Goal: Task Accomplishment & Management: Use online tool/utility

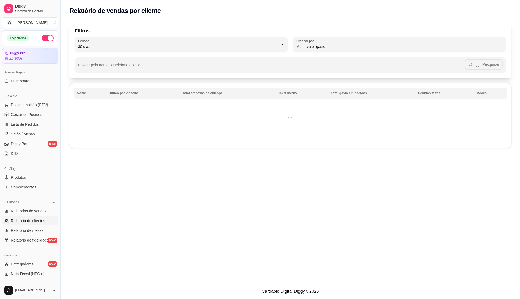
select select "30"
select select "HIGHEST_TOTAL_SPENT_WITH_ORDERS"
click at [32, 110] on link "Gestor de Pedidos" at bounding box center [30, 114] width 56 height 9
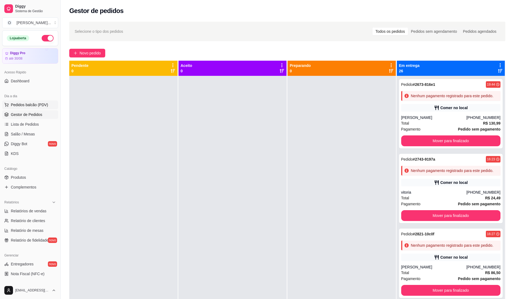
click at [29, 103] on span "Pedidos balcão (PDV)" at bounding box center [29, 104] width 37 height 5
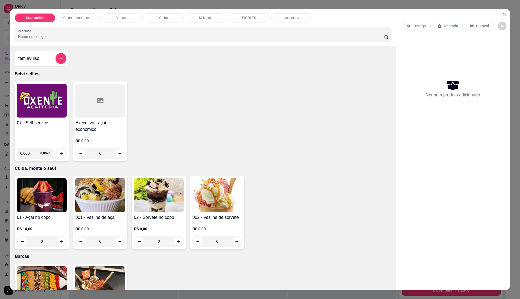
click at [48, 109] on img at bounding box center [42, 101] width 50 height 34
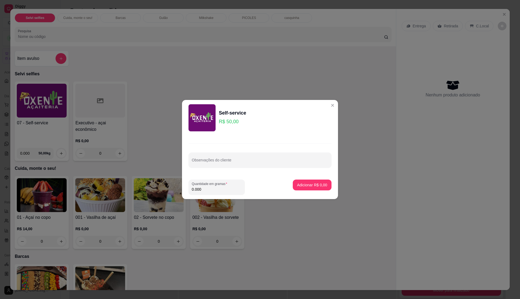
click at [200, 189] on input "0.000" at bounding box center [217, 189] width 50 height 5
type input "0.295"
click at [299, 182] on p "Adicionar R$ 14,75" at bounding box center [310, 184] width 31 height 5
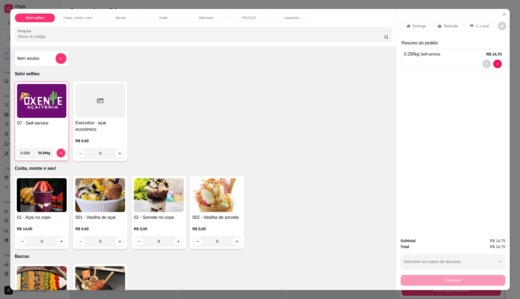
click at [469, 24] on icon at bounding box center [471, 26] width 4 height 4
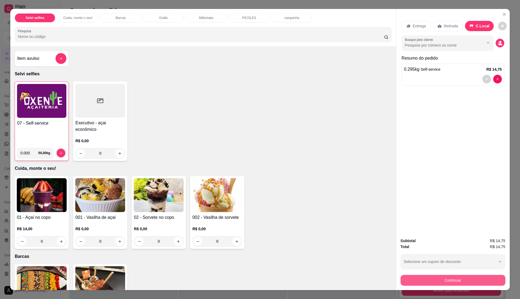
click at [454, 277] on button "Continuar" at bounding box center [452, 280] width 105 height 11
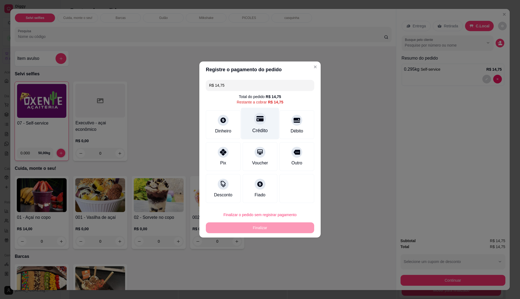
click at [261, 126] on div "Crédito" at bounding box center [260, 124] width 38 height 32
type input "R$ 0,00"
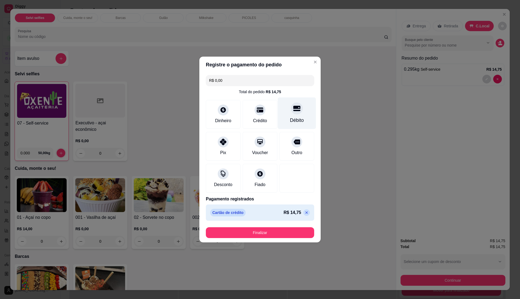
click at [299, 112] on div "Débito" at bounding box center [297, 113] width 38 height 32
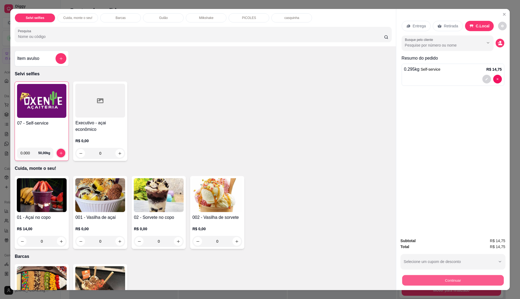
click at [482, 277] on button "Continuar" at bounding box center [453, 280] width 102 height 11
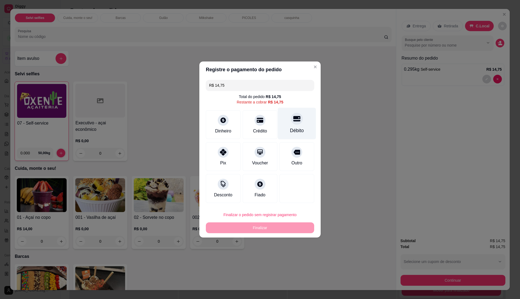
click at [293, 123] on div at bounding box center [297, 119] width 12 height 12
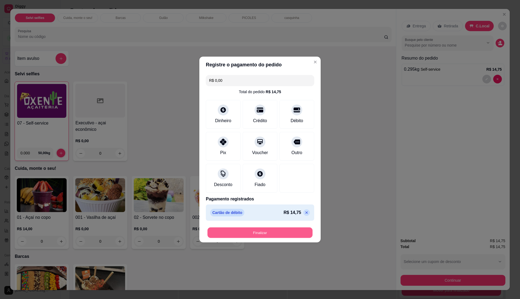
click at [268, 234] on button "Finalizar" at bounding box center [259, 232] width 105 height 11
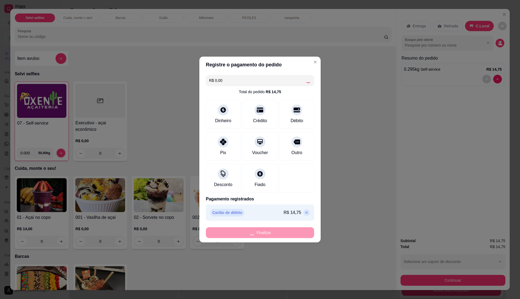
type input "-R$ 14,75"
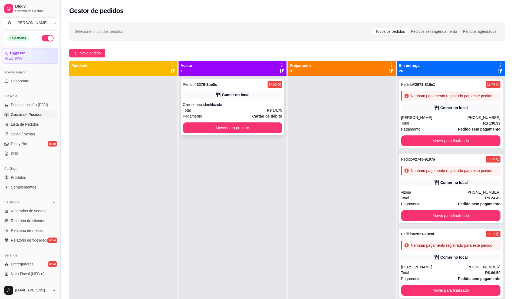
click at [219, 105] on div "Cliente não identificado" at bounding box center [233, 104] width 100 height 5
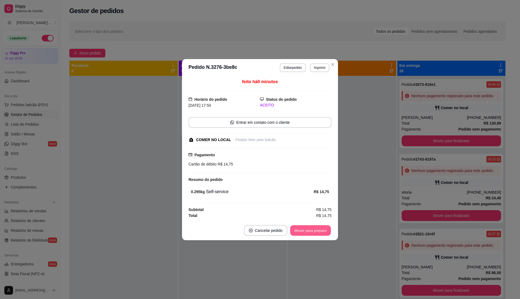
click at [312, 230] on button "Mover para preparo" at bounding box center [310, 230] width 41 height 11
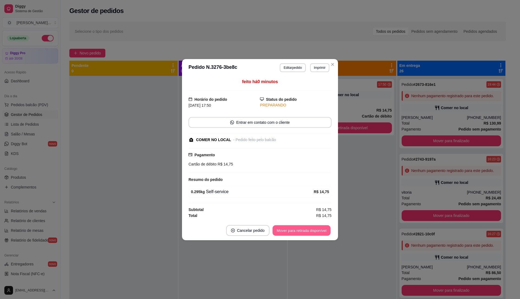
click at [312, 230] on button "Mover para retirada disponível" at bounding box center [301, 230] width 58 height 11
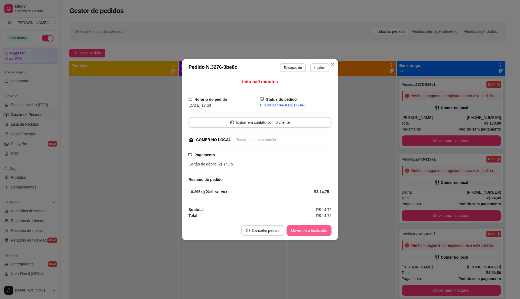
click at [312, 230] on button "Mover para finalizado" at bounding box center [308, 230] width 45 height 11
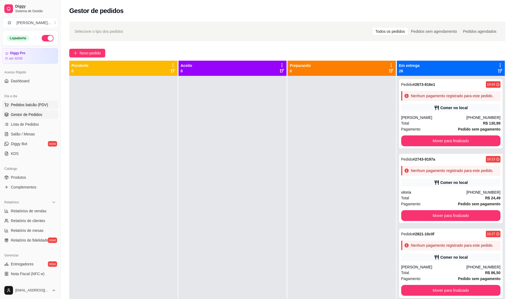
click at [26, 104] on span "Pedidos balcão (PDV)" at bounding box center [29, 104] width 37 height 5
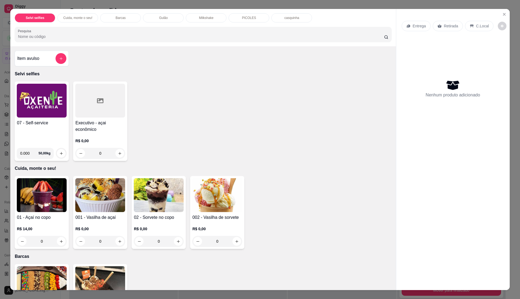
click at [41, 99] on img at bounding box center [42, 101] width 50 height 34
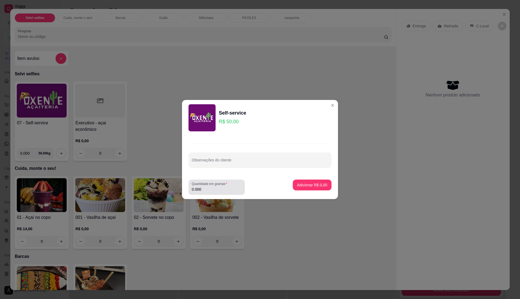
click at [211, 189] on input "0.000" at bounding box center [217, 189] width 50 height 5
type input "0.355"
click at [302, 181] on button "Adicionar R$ 17,75" at bounding box center [311, 185] width 40 height 11
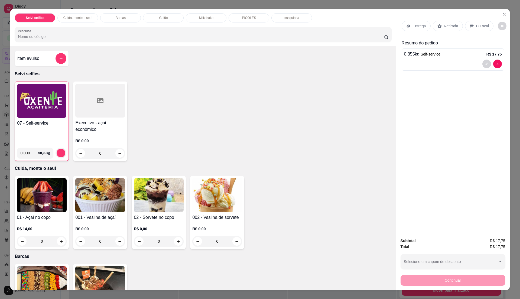
click at [476, 25] on p "C.Local" at bounding box center [482, 25] width 13 height 5
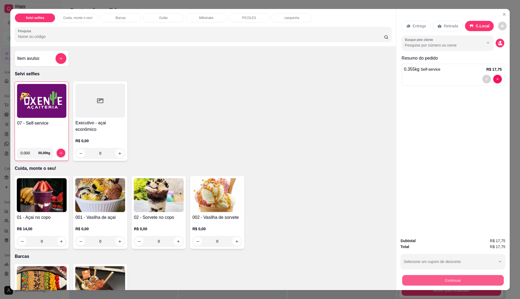
click at [426, 280] on button "Continuar" at bounding box center [453, 280] width 102 height 11
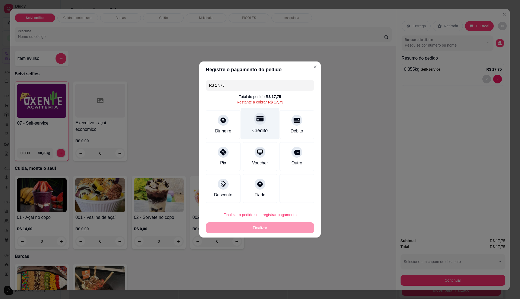
click at [256, 125] on div "Crédito" at bounding box center [260, 124] width 38 height 32
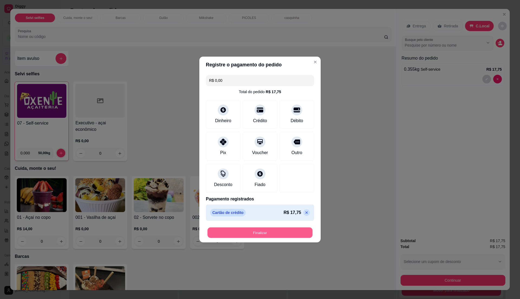
click at [236, 233] on button "Finalizar" at bounding box center [259, 232] width 105 height 11
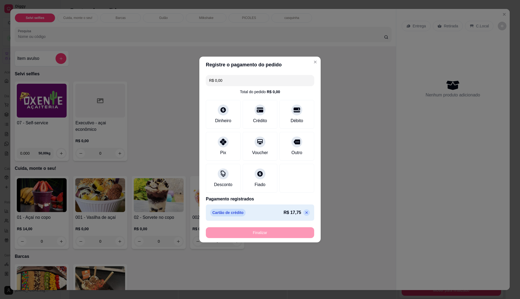
type input "-R$ 17,75"
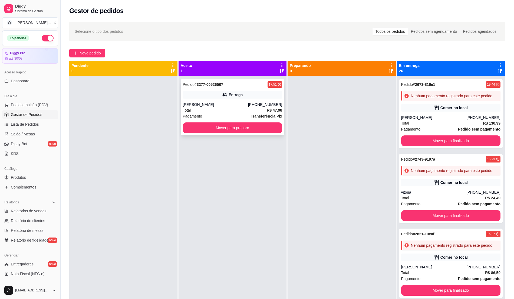
click at [224, 107] on div "Total R$ 47,98" at bounding box center [233, 110] width 100 height 6
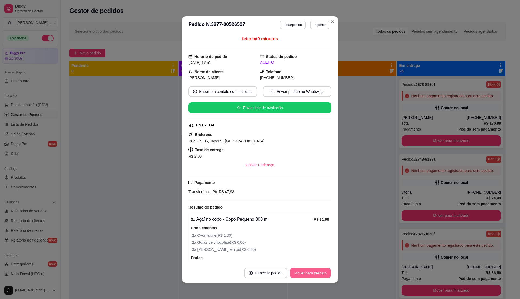
click at [302, 277] on button "Mover para preparo" at bounding box center [310, 273] width 41 height 11
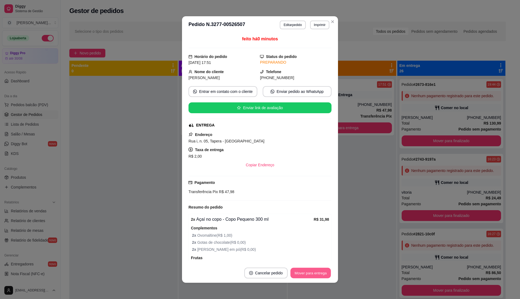
click at [322, 272] on button "Mover para entrega" at bounding box center [310, 273] width 41 height 11
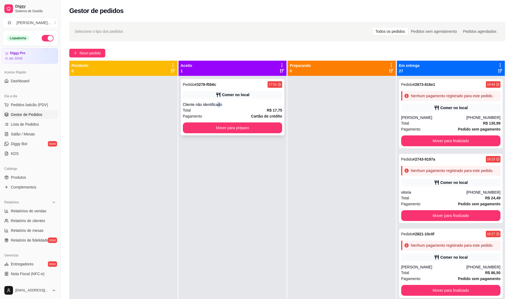
click at [218, 105] on div "Cliente não identificado" at bounding box center [233, 104] width 100 height 5
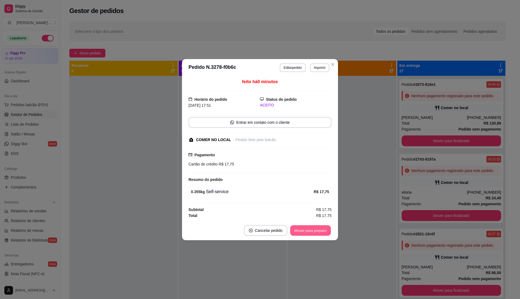
click at [328, 230] on button "Mover para preparo" at bounding box center [310, 230] width 41 height 11
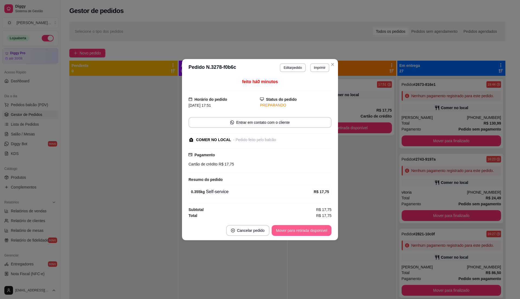
click at [320, 229] on button "Mover para retirada disponível" at bounding box center [301, 230] width 60 height 11
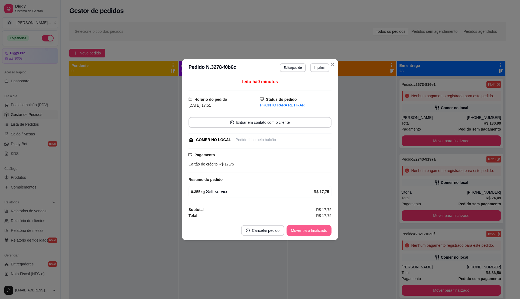
click at [320, 229] on button "Mover para finalizado" at bounding box center [308, 230] width 45 height 11
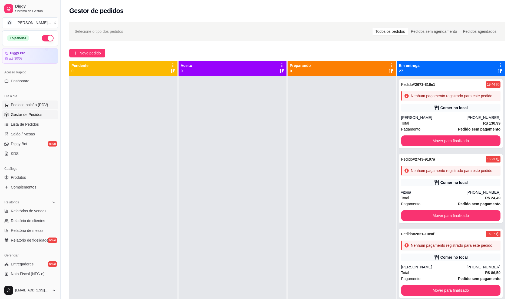
click at [19, 106] on span "Pedidos balcão (PDV)" at bounding box center [29, 104] width 37 height 5
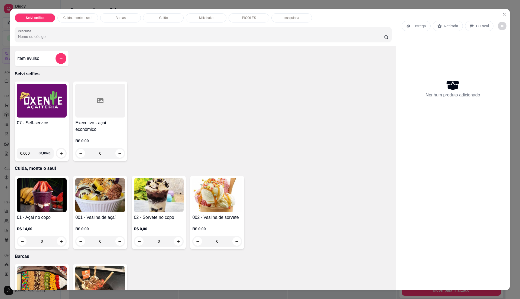
click at [52, 120] on h4 "07 - Self-service" at bounding box center [42, 123] width 50 height 6
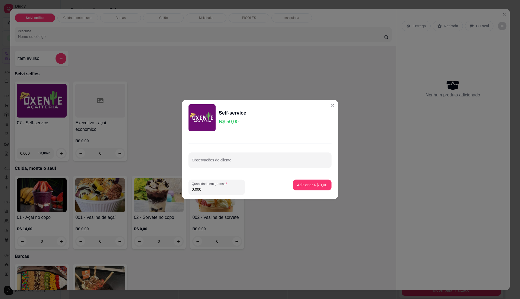
click at [200, 187] on input "0.000" at bounding box center [217, 189] width 50 height 5
type input "0.14"
click at [317, 183] on p "Adicionar R$ 7,00" at bounding box center [311, 184] width 29 height 5
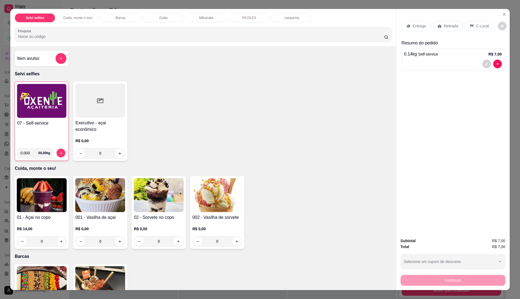
click at [479, 25] on p "C.Local" at bounding box center [482, 25] width 13 height 5
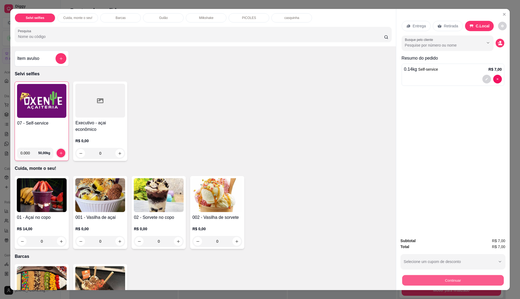
click at [431, 281] on button "Continuar" at bounding box center [453, 280] width 102 height 11
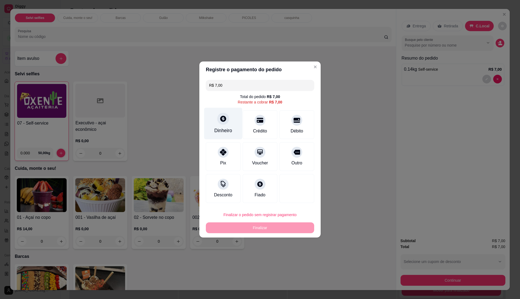
click at [214, 125] on div "Dinheiro" at bounding box center [223, 124] width 38 height 32
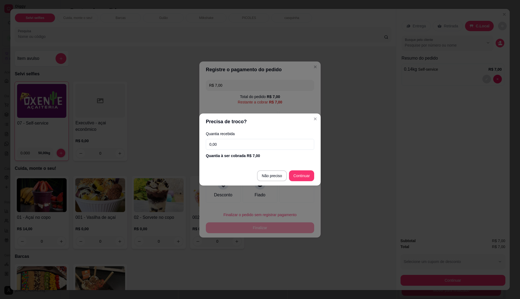
click at [215, 142] on input "0,00" at bounding box center [260, 144] width 108 height 11
type input "7,00"
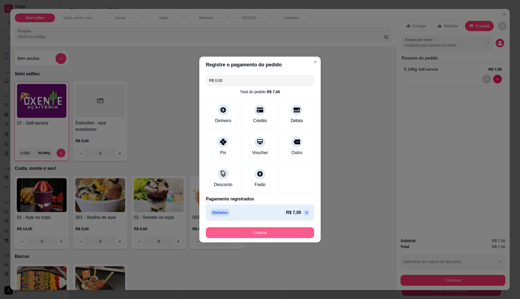
click at [285, 232] on button "Finalizar" at bounding box center [260, 232] width 108 height 11
type input "-R$ 7,00"
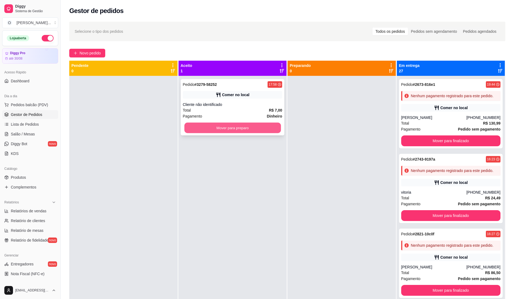
click at [244, 127] on button "Mover para preparo" at bounding box center [232, 128] width 96 height 11
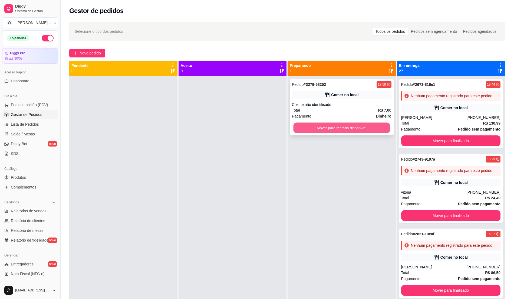
click at [362, 125] on button "Mover para retirada disponível" at bounding box center [342, 128] width 96 height 11
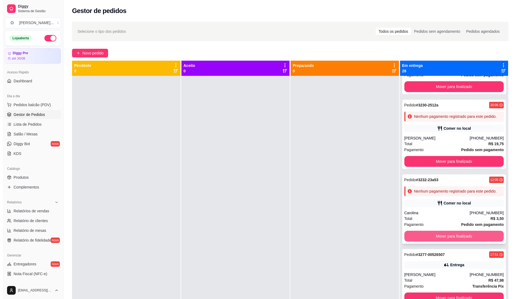
scroll to position [15, 0]
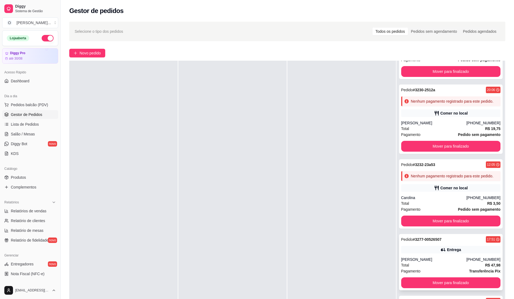
click at [434, 243] on div "Pedido # 3277-00526507 17:51 Entrega [PERSON_NAME] [PHONE_NUMBER] Total R$ 47,9…" at bounding box center [451, 262] width 104 height 56
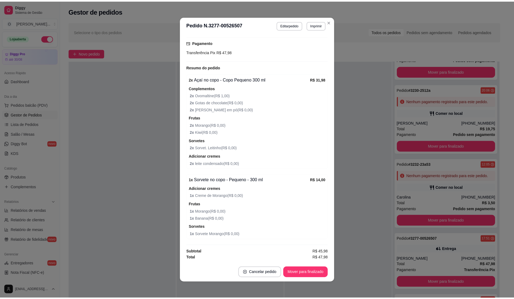
scroll to position [0, 0]
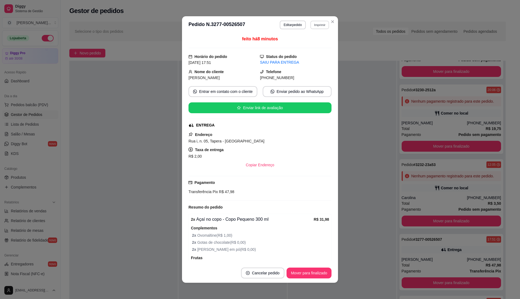
click at [319, 26] on button "Imprimir" at bounding box center [319, 25] width 19 height 8
click at [305, 41] on button "IMPRESSORA" at bounding box center [307, 44] width 39 height 9
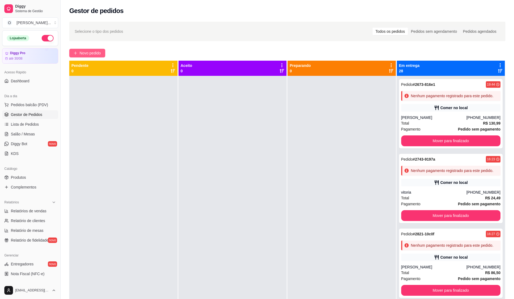
click at [87, 51] on span "Novo pedido" at bounding box center [90, 53] width 21 height 6
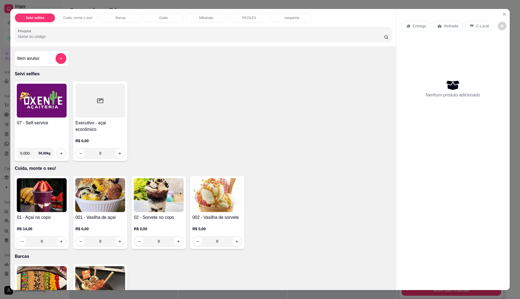
click at [42, 91] on img at bounding box center [42, 101] width 50 height 34
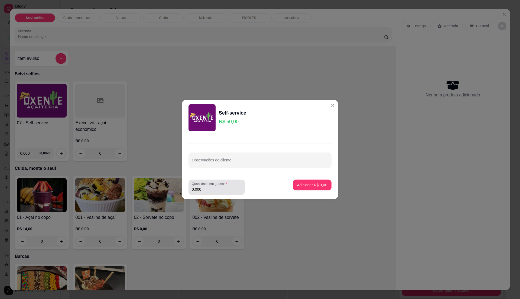
click at [233, 185] on div "0.000" at bounding box center [217, 187] width 50 height 11
click at [233, 186] on div "0.000" at bounding box center [217, 187] width 50 height 11
click at [232, 188] on input "0.000" at bounding box center [217, 189] width 50 height 5
type input "0.235"
click at [232, 188] on input "0.235" at bounding box center [217, 189] width 50 height 5
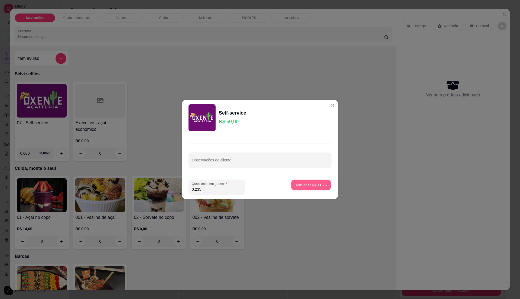
click at [300, 185] on p "Adicionar R$ 11,75" at bounding box center [310, 184] width 31 height 5
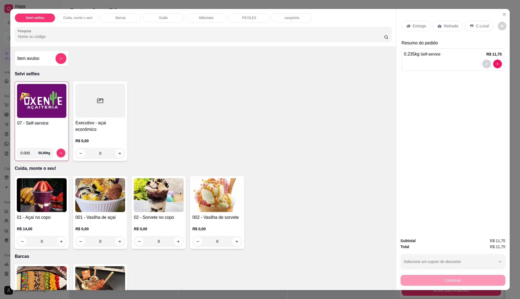
click at [476, 23] on p "C.Local" at bounding box center [482, 25] width 13 height 5
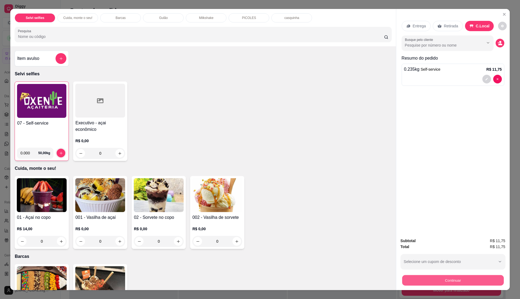
click at [461, 282] on button "Continuar" at bounding box center [453, 280] width 102 height 11
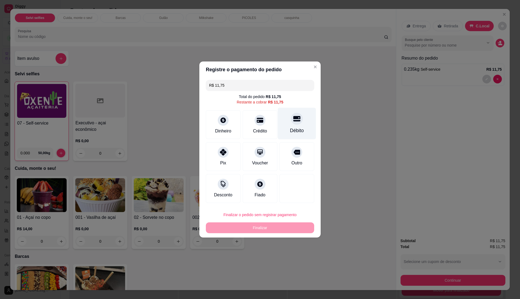
click at [295, 133] on div "Débito" at bounding box center [297, 130] width 14 height 7
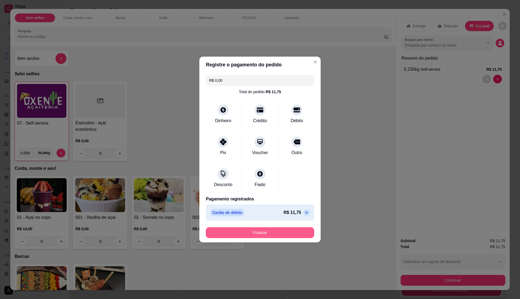
click at [261, 231] on button "Finalizar" at bounding box center [260, 232] width 108 height 11
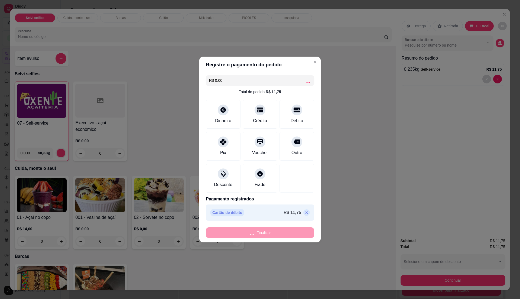
type input "-R$ 11,75"
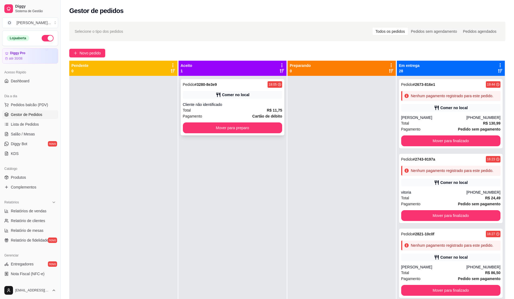
click at [217, 107] on div "Total R$ 11,75" at bounding box center [233, 110] width 100 height 6
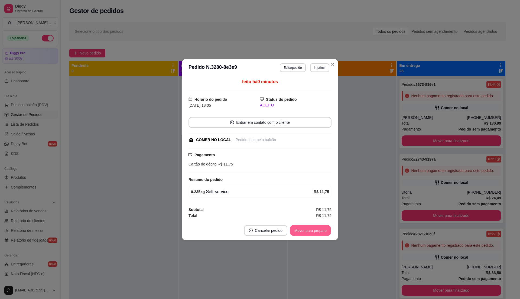
click at [308, 233] on button "Mover para preparo" at bounding box center [310, 230] width 41 height 11
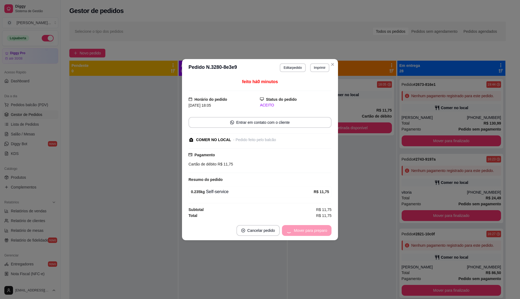
click at [308, 232] on div "Mover para preparo" at bounding box center [307, 230] width 50 height 11
click at [308, 232] on button "Mover para retirada disponível" at bounding box center [301, 230] width 60 height 11
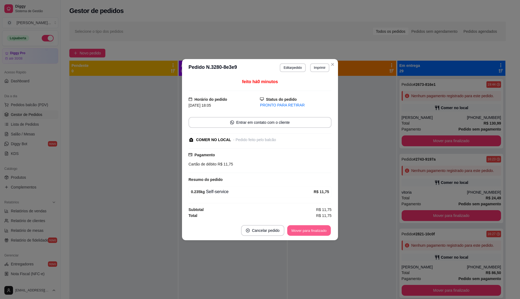
click at [318, 230] on button "Mover para finalizado" at bounding box center [309, 230] width 44 height 11
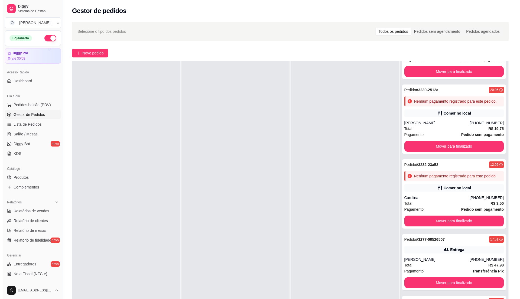
scroll to position [1900, 0]
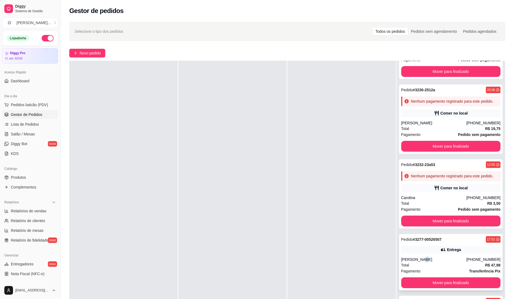
click at [418, 261] on div "[PERSON_NAME]" at bounding box center [433, 259] width 65 height 5
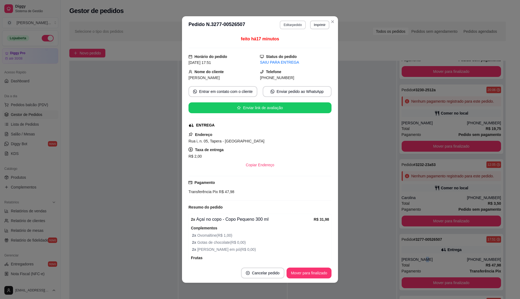
click at [283, 25] on button "Editar pedido" at bounding box center [293, 25] width 26 height 9
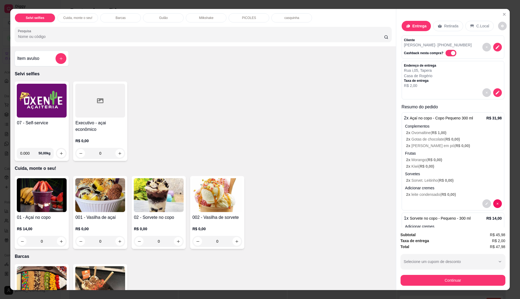
click at [19, 113] on img at bounding box center [42, 101] width 50 height 34
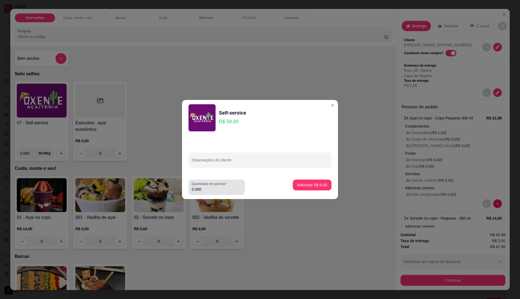
click at [204, 193] on div "Quantidade em gramas 0.000" at bounding box center [216, 186] width 56 height 15
click at [205, 190] on input "0.000" at bounding box center [217, 189] width 50 height 5
type input "0.195"
click at [316, 184] on p "Adicionar R$ 9,75" at bounding box center [312, 184] width 30 height 5
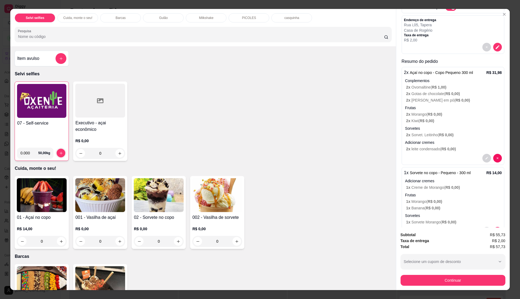
scroll to position [0, 0]
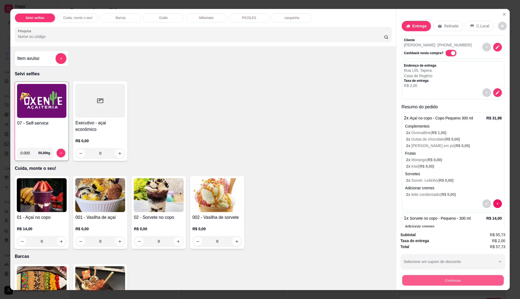
click at [453, 279] on button "Continuar" at bounding box center [453, 280] width 102 height 11
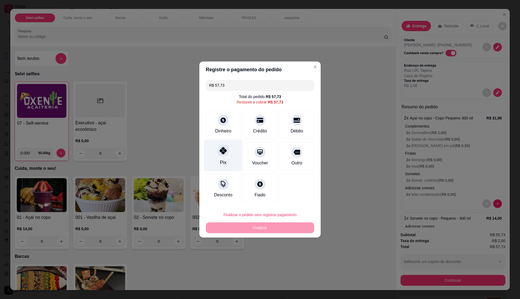
click at [227, 152] on div at bounding box center [223, 151] width 12 height 12
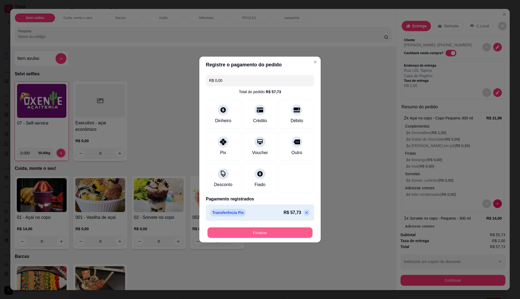
click at [282, 228] on button "Finalizar" at bounding box center [259, 232] width 105 height 11
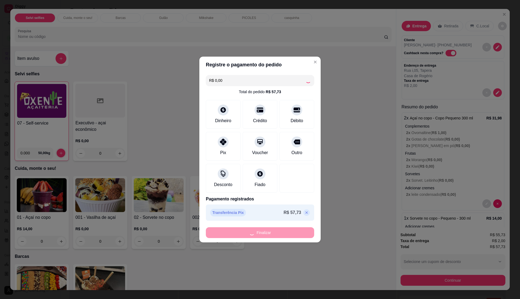
type input "-R$ 57,73"
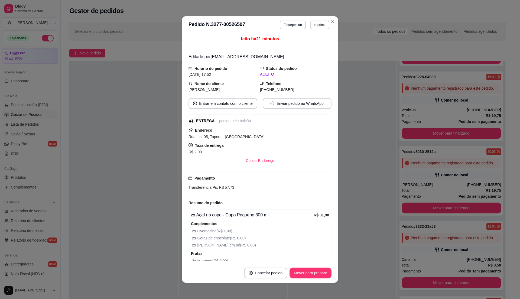
scroll to position [1838, 0]
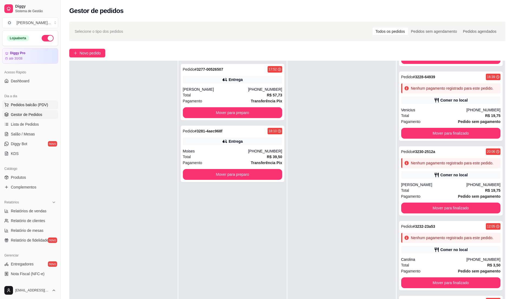
click at [43, 102] on span "Pedidos balcão (PDV)" at bounding box center [29, 104] width 37 height 5
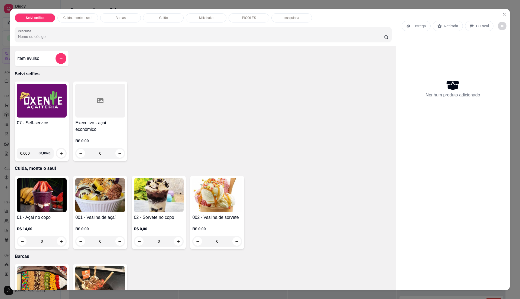
click at [36, 109] on img at bounding box center [42, 101] width 50 height 34
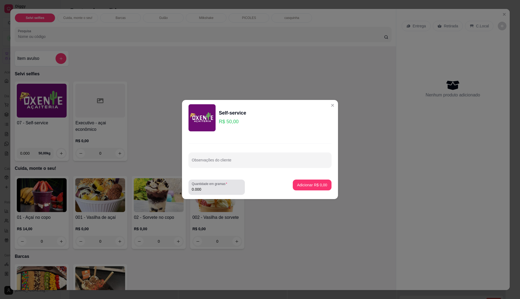
click at [204, 191] on input "0.000" at bounding box center [217, 189] width 50 height 5
type input "0.24"
click at [315, 187] on p "Adicionar R$ 12,00" at bounding box center [310, 184] width 31 height 5
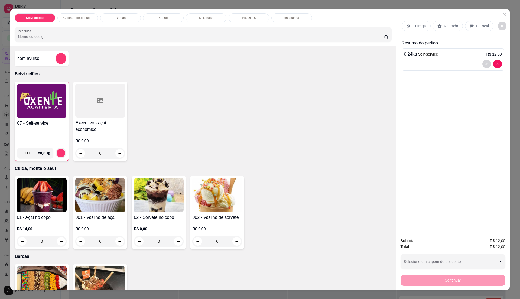
click at [452, 24] on p "Retirada" at bounding box center [451, 25] width 14 height 5
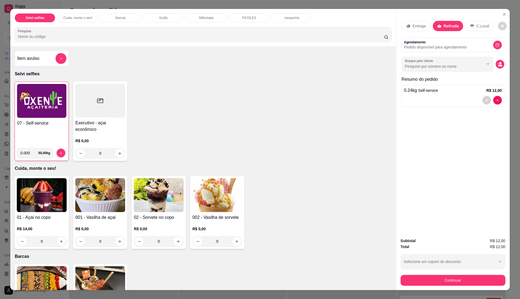
click at [19, 109] on img at bounding box center [41, 101] width 49 height 34
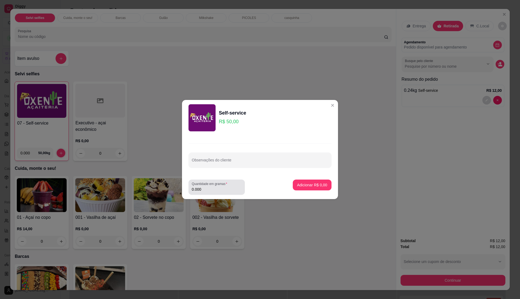
click at [238, 184] on div "0.000" at bounding box center [217, 187] width 50 height 11
click at [214, 189] on input "0.000" at bounding box center [217, 189] width 50 height 5
type input "0.205"
click at [311, 183] on p "Adicionar R$ 10,25" at bounding box center [310, 184] width 31 height 5
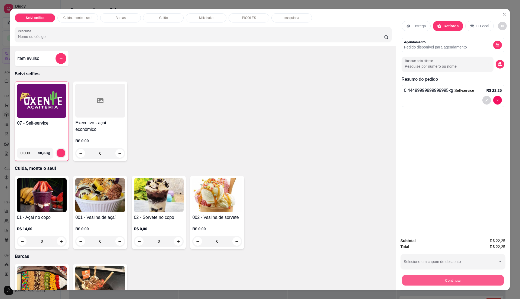
click at [454, 282] on button "Continuar" at bounding box center [453, 280] width 102 height 11
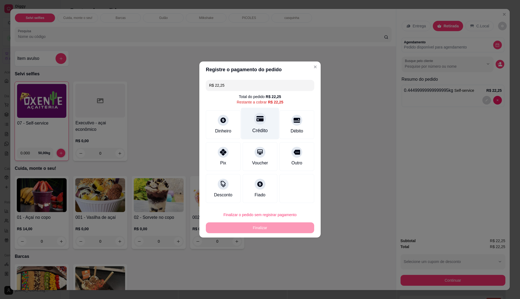
click at [254, 121] on div at bounding box center [260, 119] width 12 height 12
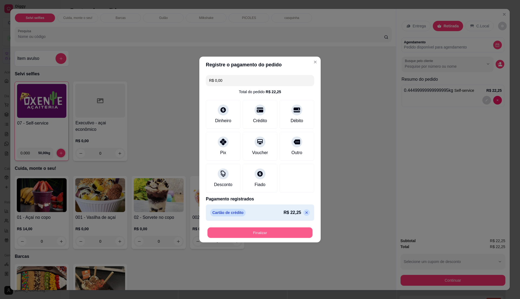
click at [236, 235] on button "Finalizar" at bounding box center [259, 232] width 105 height 11
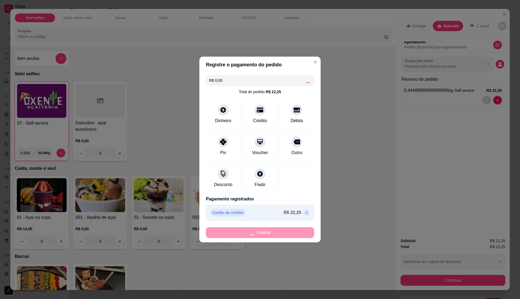
type input "-R$ 22,25"
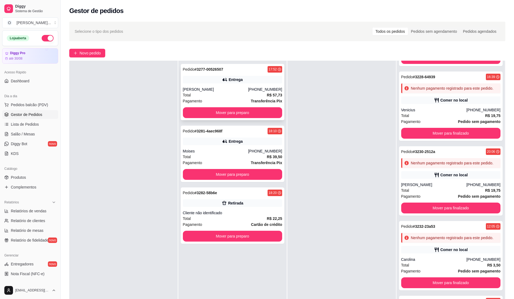
click at [228, 86] on div "Pedido # 3277-00526507 17:52 Entrega [PERSON_NAME] [PHONE_NUMBER] Total R$ 57,7…" at bounding box center [233, 92] width 104 height 56
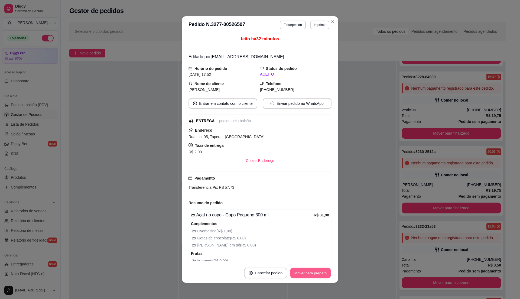
click at [294, 269] on button "Mover para preparo" at bounding box center [310, 273] width 41 height 11
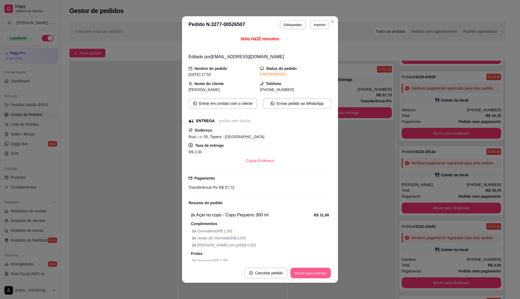
click at [294, 269] on button "Mover para entrega" at bounding box center [310, 273] width 41 height 11
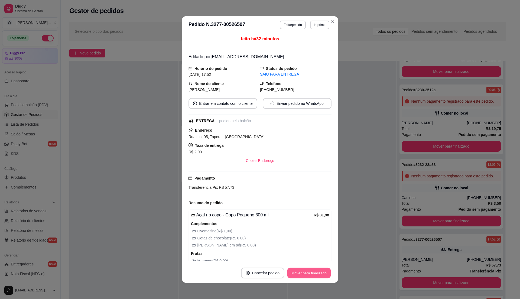
click at [294, 269] on button "Mover para finalizado" at bounding box center [309, 273] width 44 height 11
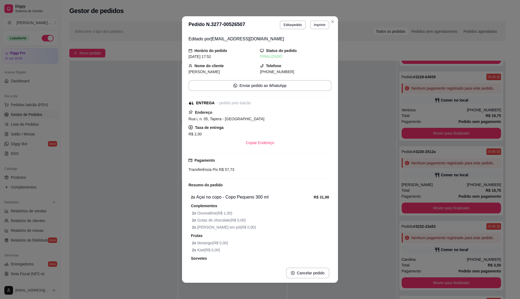
scroll to position [1838, 0]
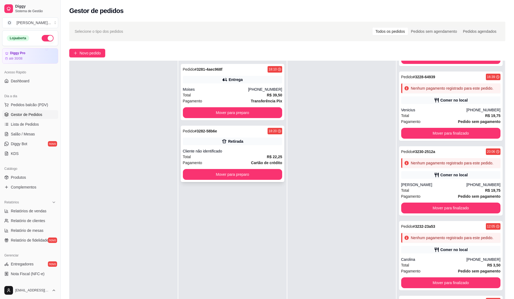
click at [211, 152] on div "Cliente não identificado" at bounding box center [233, 150] width 100 height 5
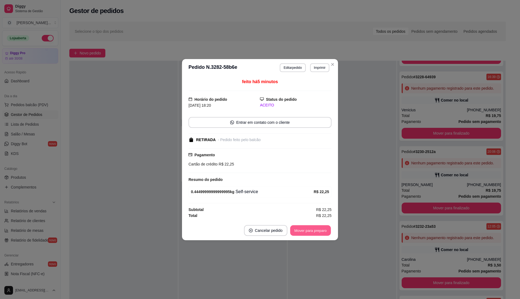
click at [314, 230] on button "Mover para preparo" at bounding box center [310, 230] width 41 height 11
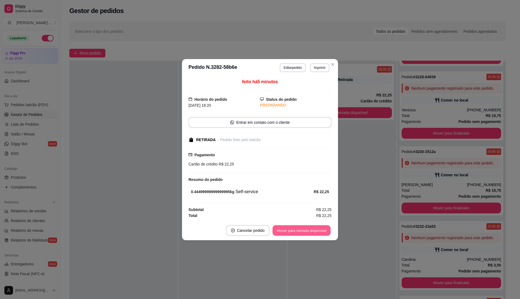
click at [314, 230] on button "Mover para retirada disponível" at bounding box center [301, 230] width 58 height 11
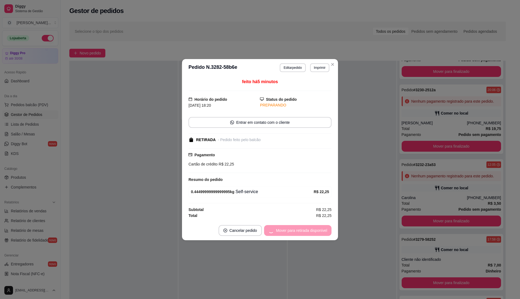
scroll to position [1900, 0]
click at [314, 230] on button "Mover para finalizado" at bounding box center [308, 230] width 45 height 11
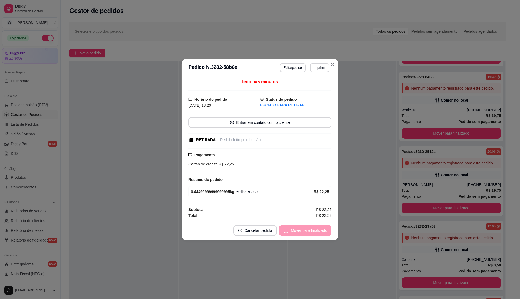
scroll to position [1838, 0]
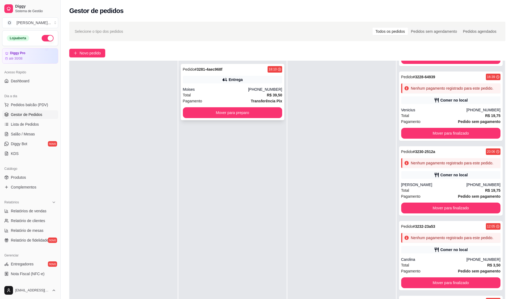
click at [251, 106] on div "Pedido # 3281-4aec968f 18:10 Entrega Moises [PHONE_NUMBER] Total R$ 39,50 Pagam…" at bounding box center [233, 92] width 104 height 56
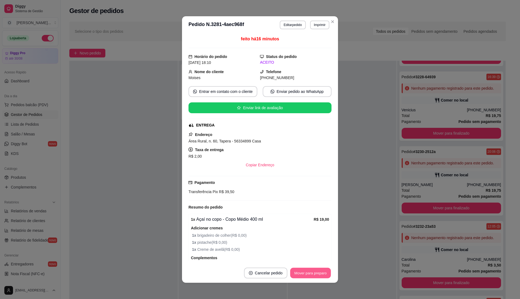
click at [314, 272] on button "Mover para preparo" at bounding box center [310, 273] width 41 height 11
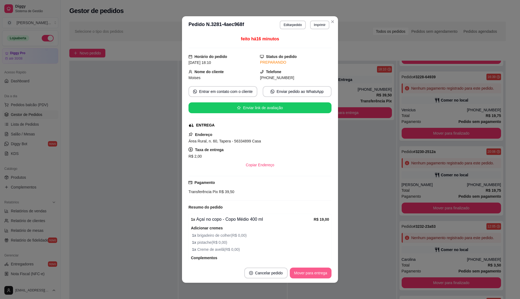
click at [314, 272] on button "Mover para entrega" at bounding box center [311, 272] width 42 height 11
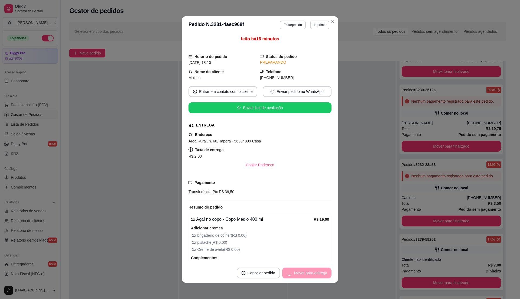
scroll to position [1900, 0]
click at [314, 272] on button "Mover para finalizado" at bounding box center [309, 273] width 44 height 11
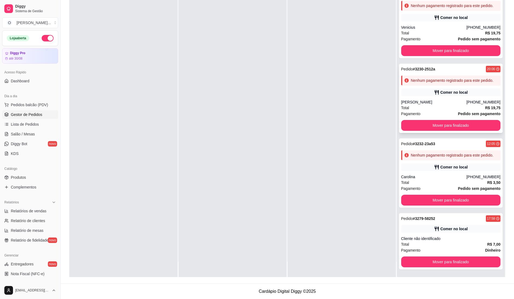
scroll to position [1838, 0]
click at [464, 262] on button "Mover para finalizado" at bounding box center [451, 262] width 96 height 11
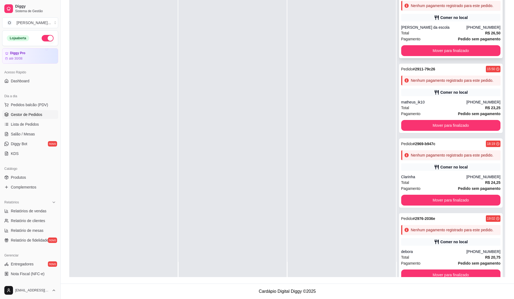
scroll to position [0, 0]
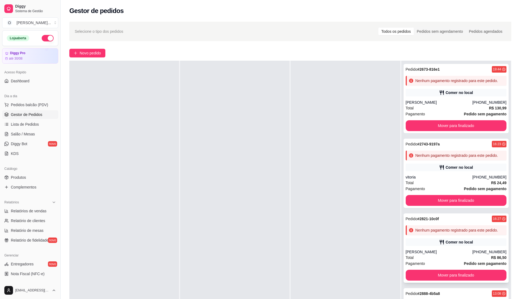
select select "30"
select select "HIGHEST_TOTAL_SPENT_WITH_ORDERS"
